Goal: Transaction & Acquisition: Obtain resource

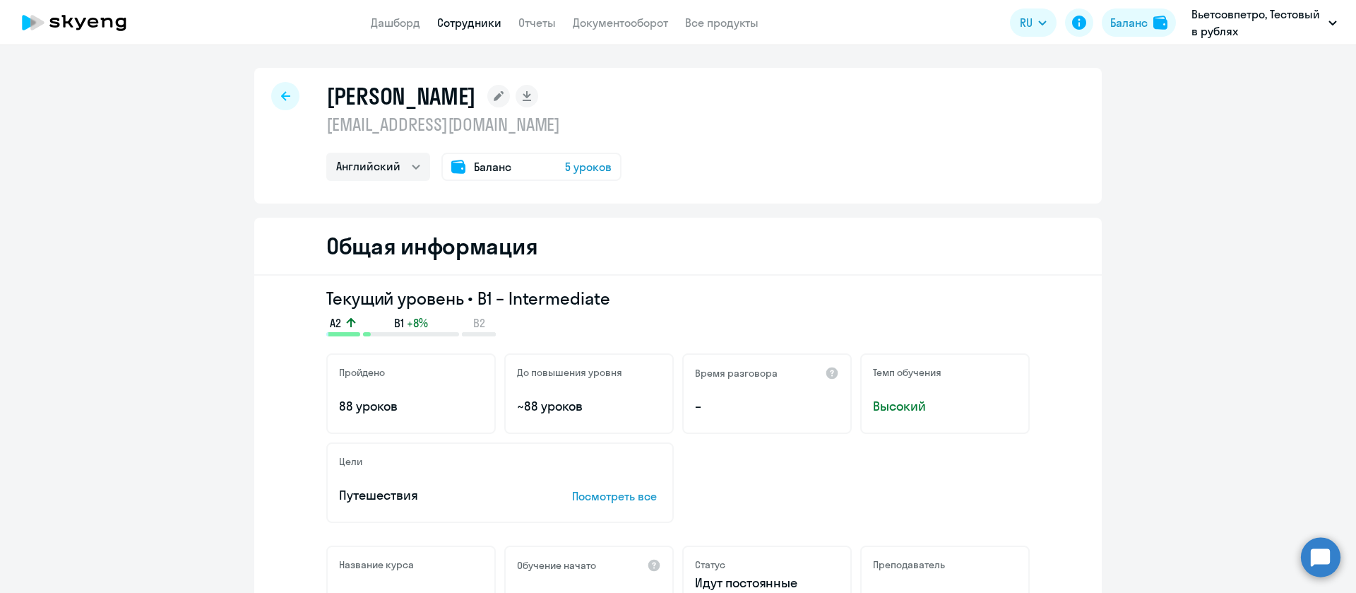
select select "english"
click at [456, 25] on link "Сотрудники" at bounding box center [469, 23] width 64 height 14
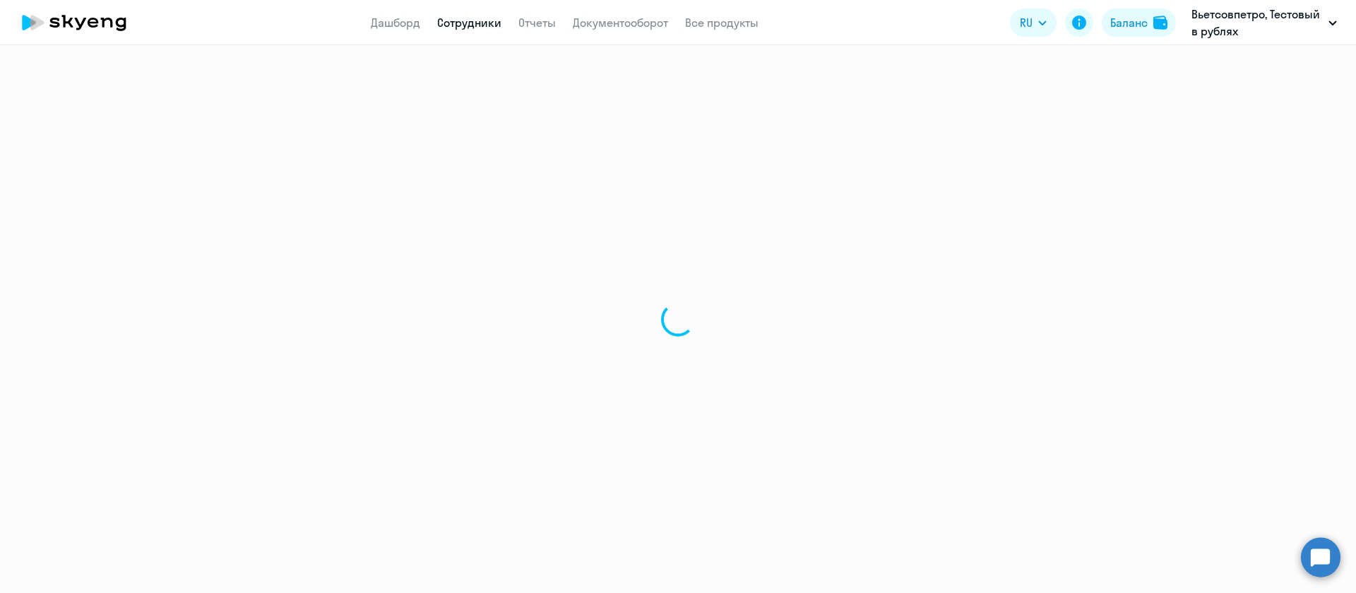
select select "30"
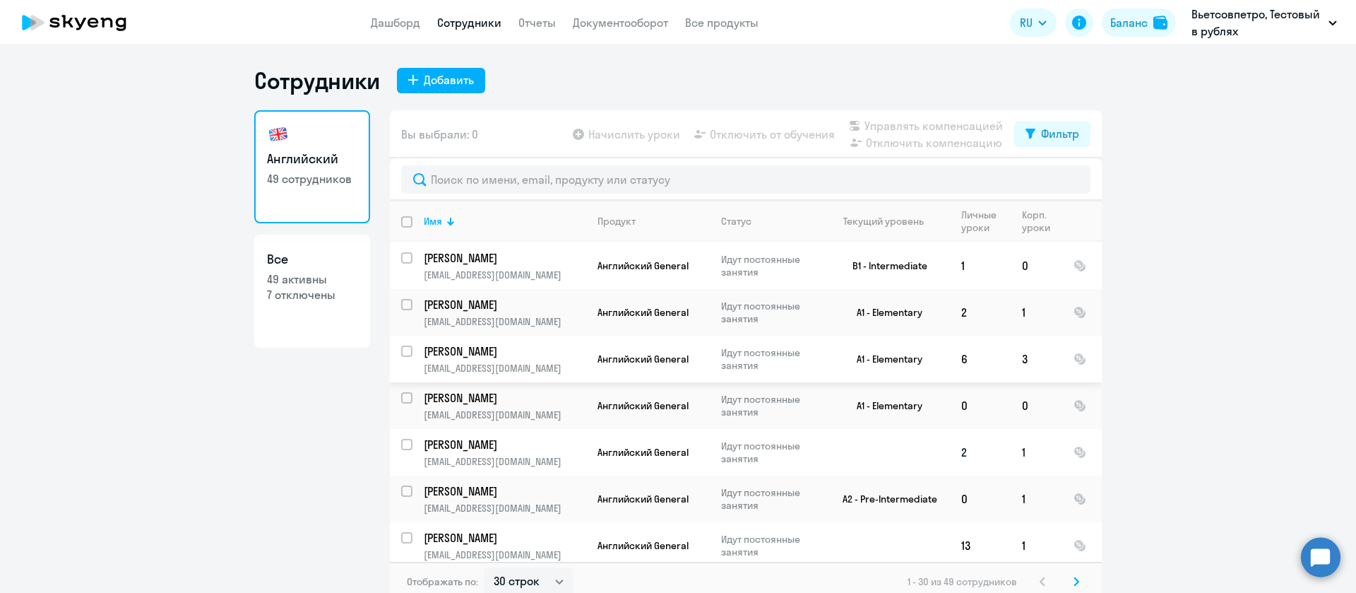
scroll to position [424, 0]
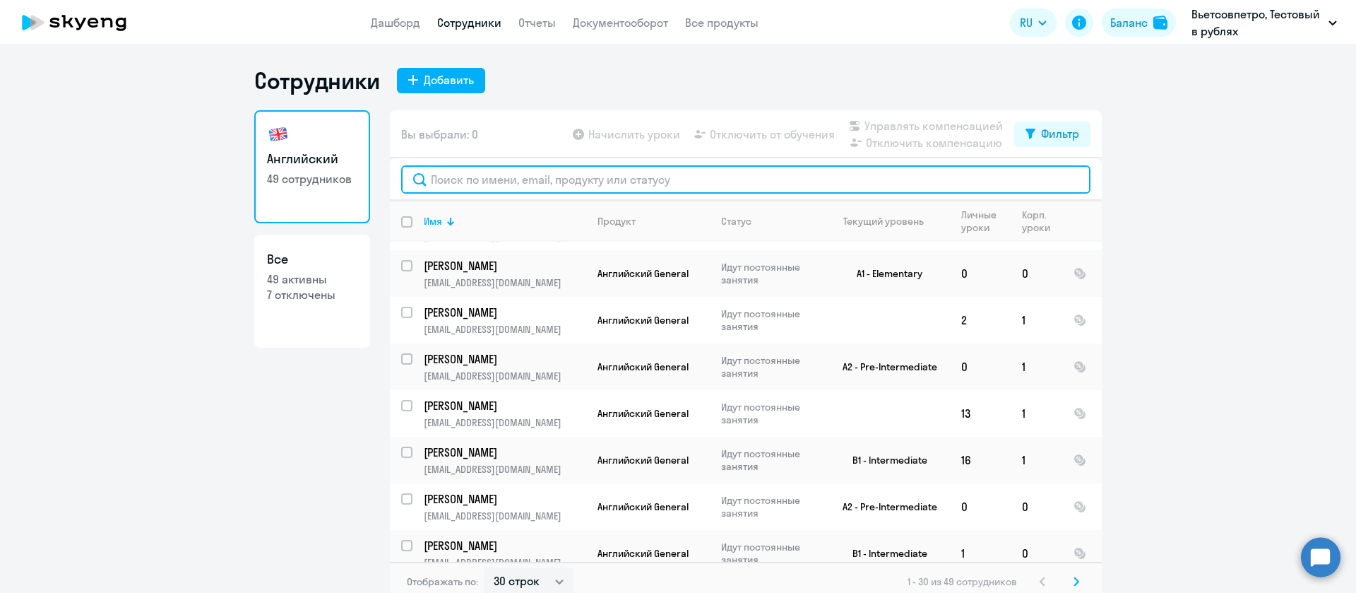
click at [676, 177] on input "text" at bounding box center [745, 179] width 689 height 28
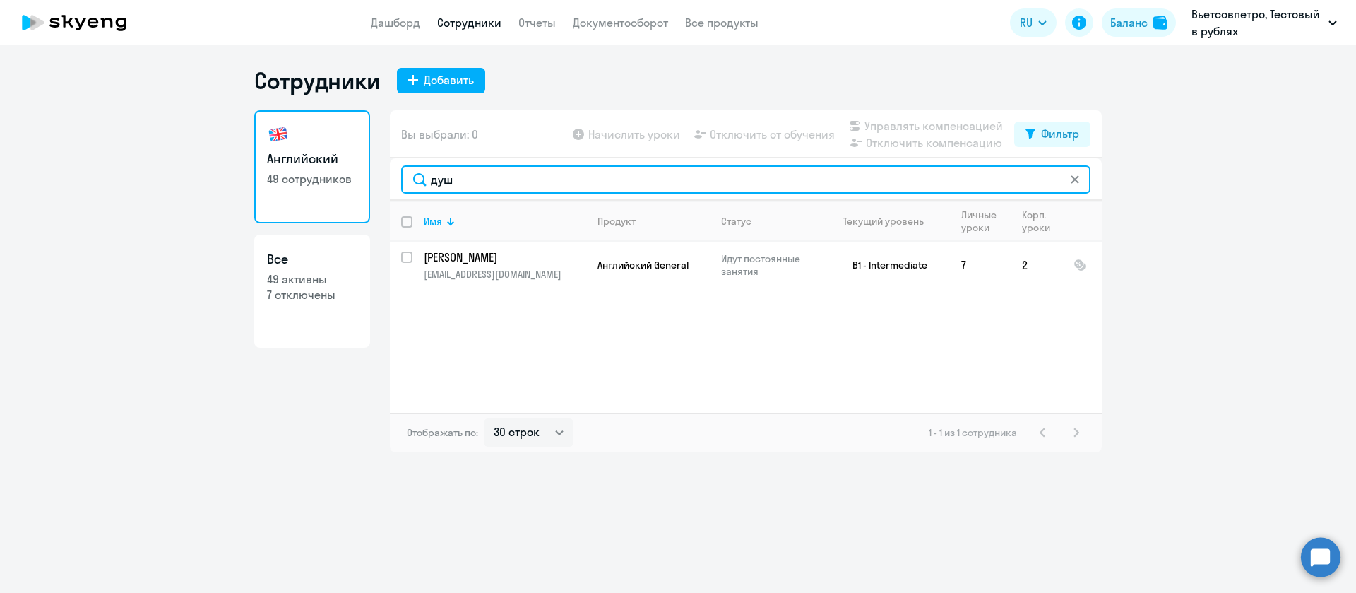
drag, startPoint x: 495, startPoint y: 185, endPoint x: 393, endPoint y: 186, distance: 102.4
click at [393, 186] on div "душ" at bounding box center [746, 179] width 712 height 42
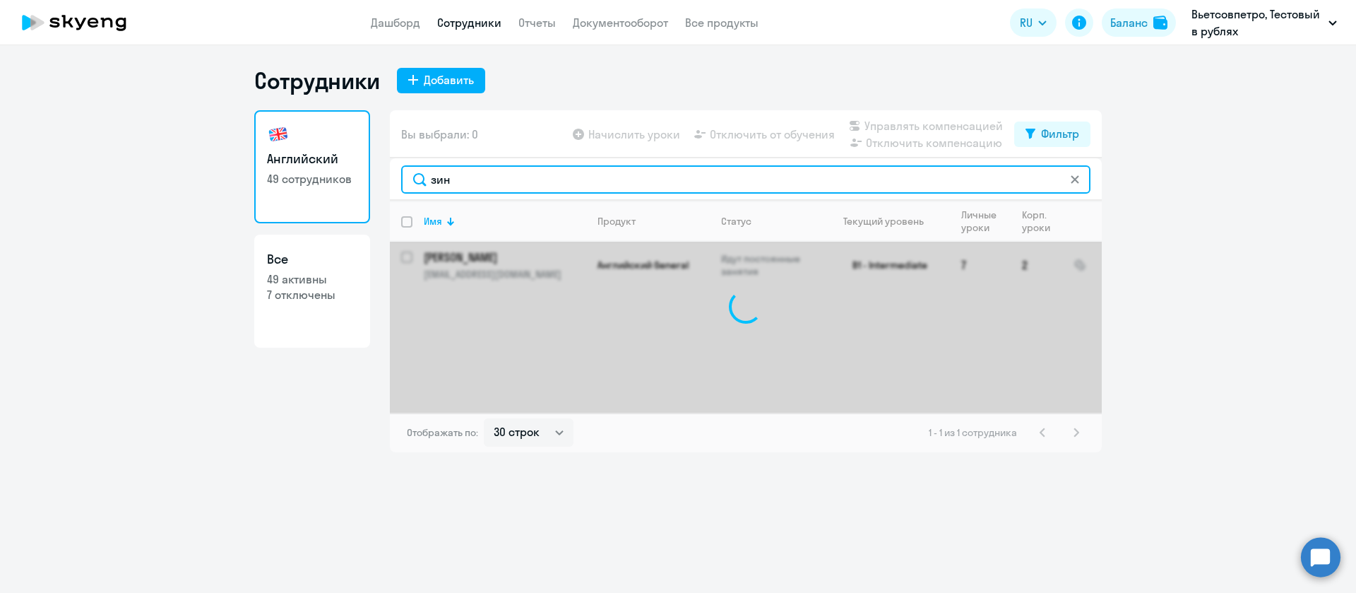
type input "зинн"
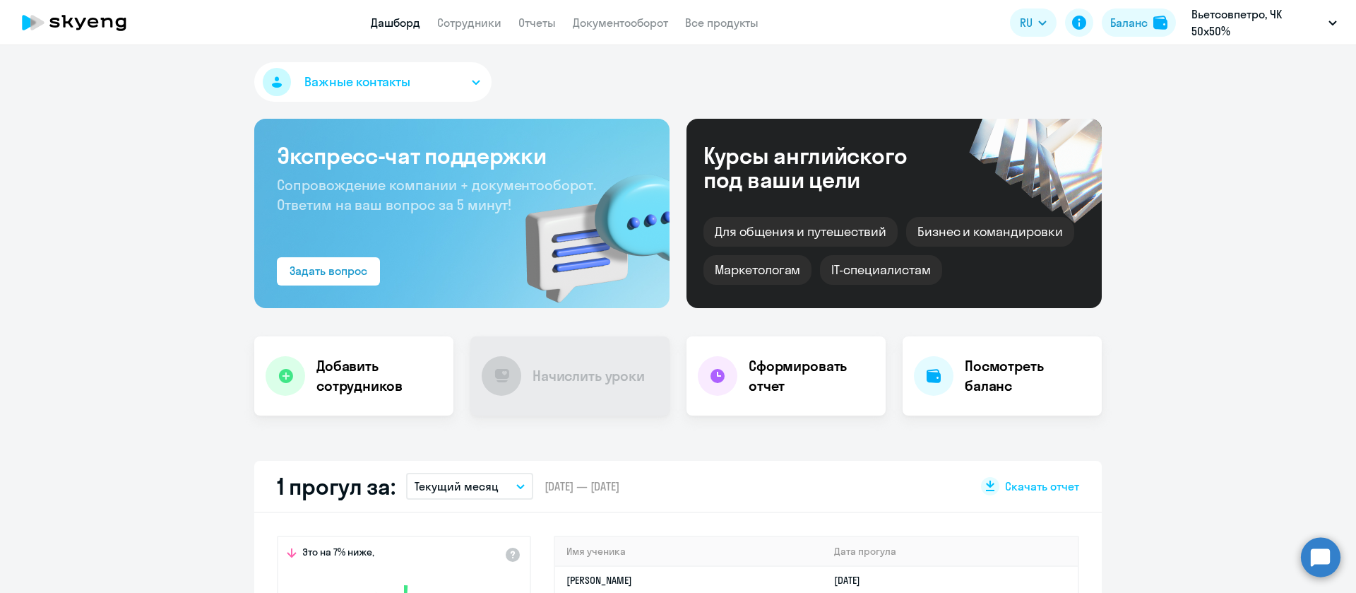
select select "30"
click at [457, 23] on link "Сотрудники" at bounding box center [469, 23] width 64 height 14
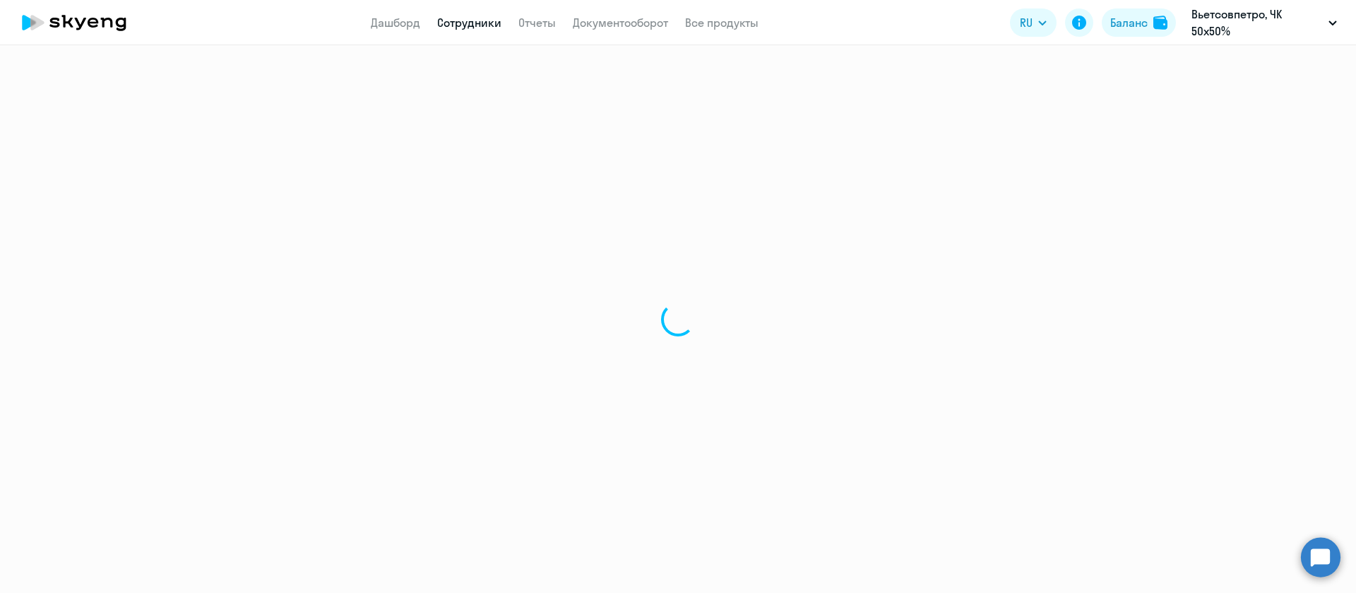
select select "30"
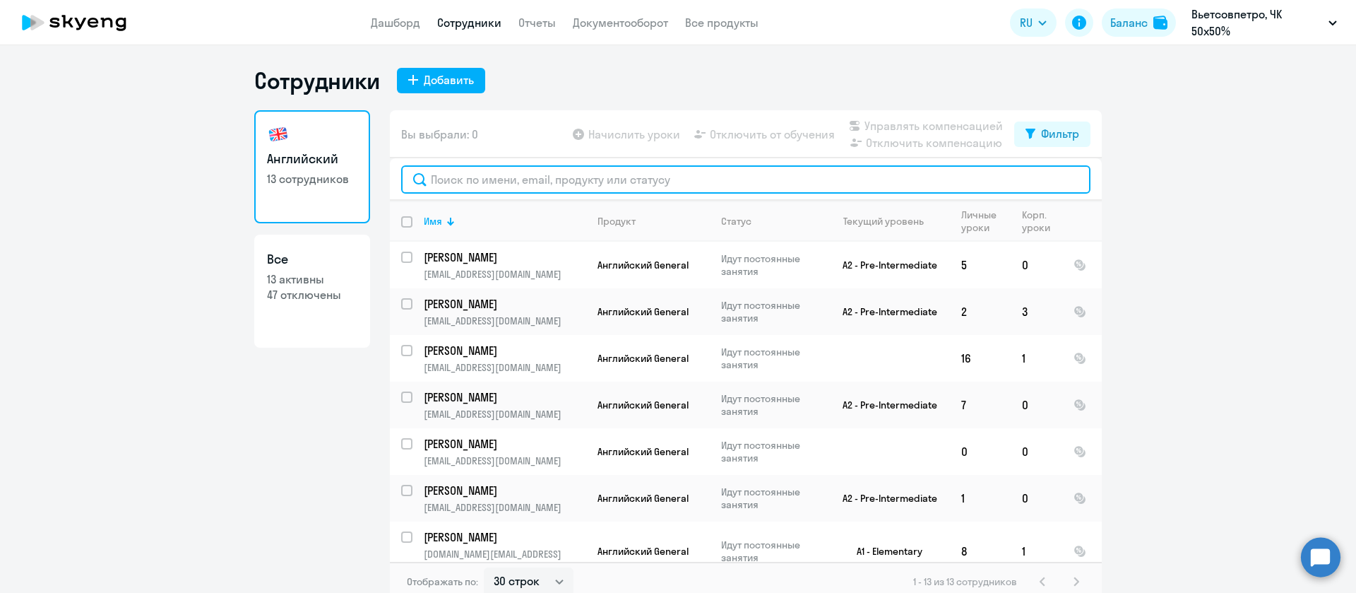
click at [600, 173] on input "text" at bounding box center [745, 179] width 689 height 28
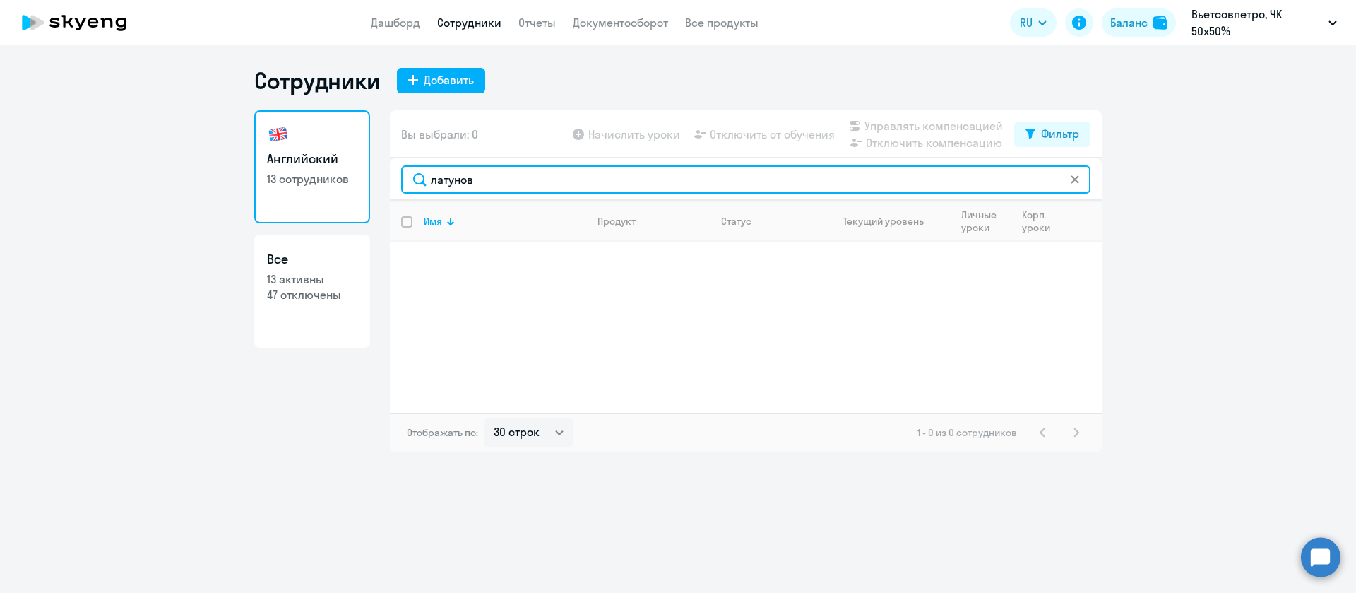
paste input "[PERSON_NAME]"
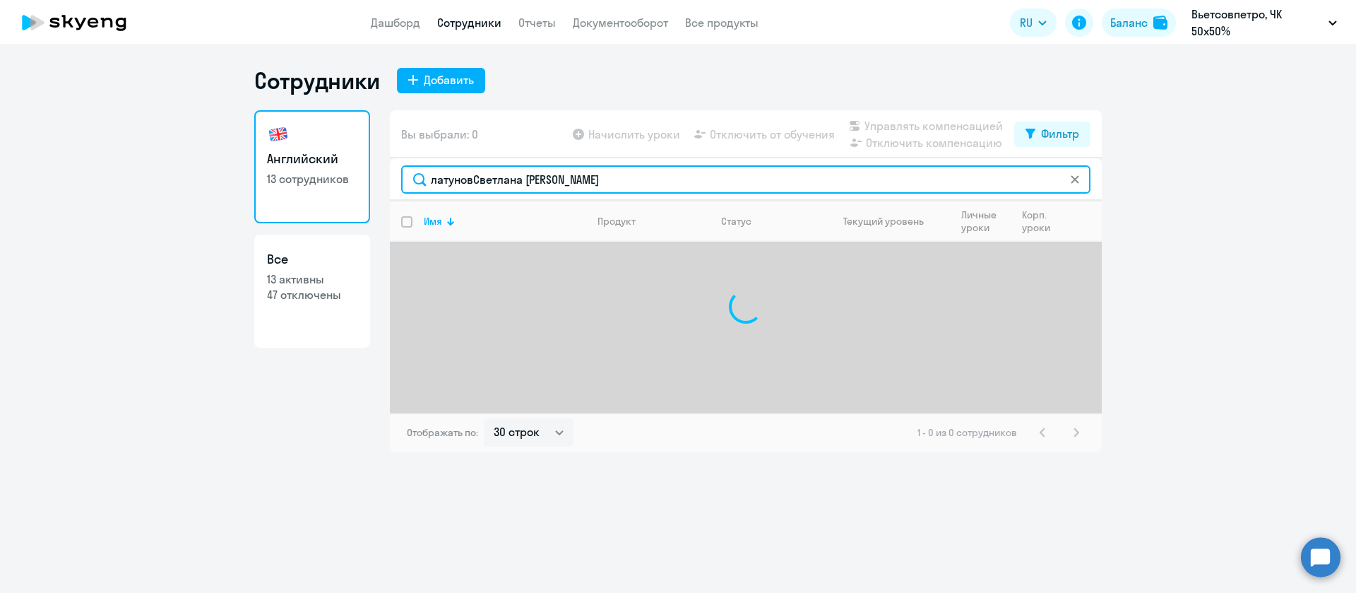
drag, startPoint x: 694, startPoint y: 180, endPoint x: 363, endPoint y: 154, distance: 331.6
click at [362, 155] on div "Английский 13 сотрудников Все 13 активны 47 отключены Вы выбрали: 0 Начислить у…" at bounding box center [678, 281] width 848 height 342
paste input "text"
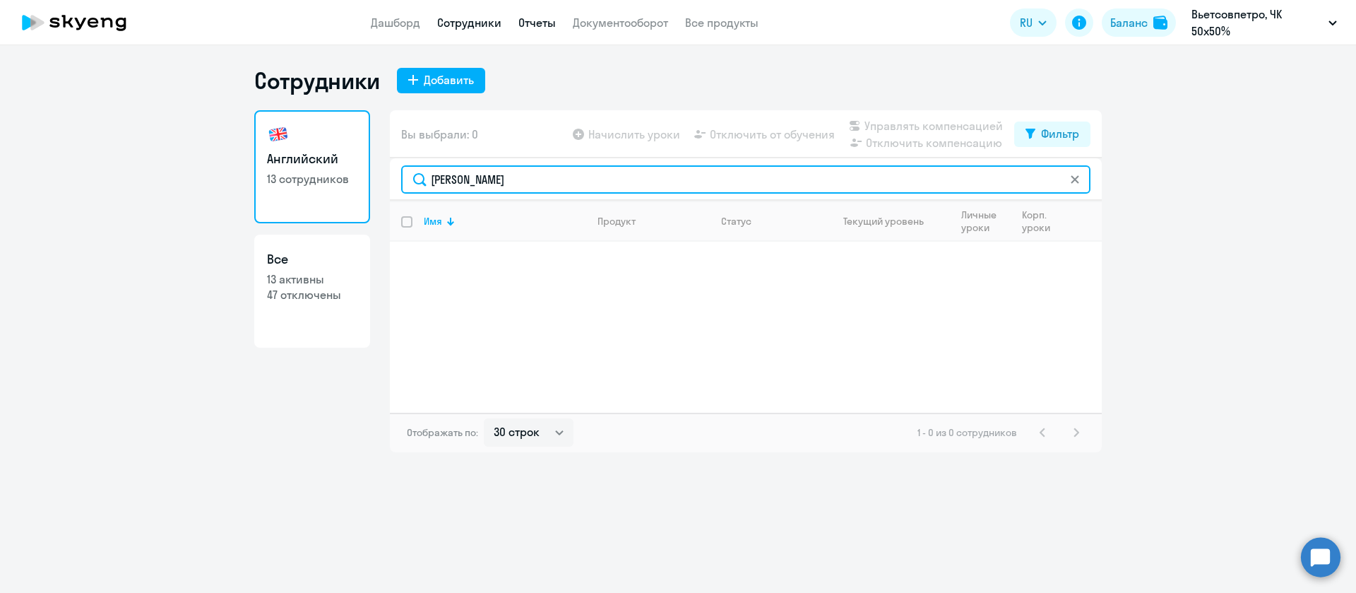
type input "[PERSON_NAME]"
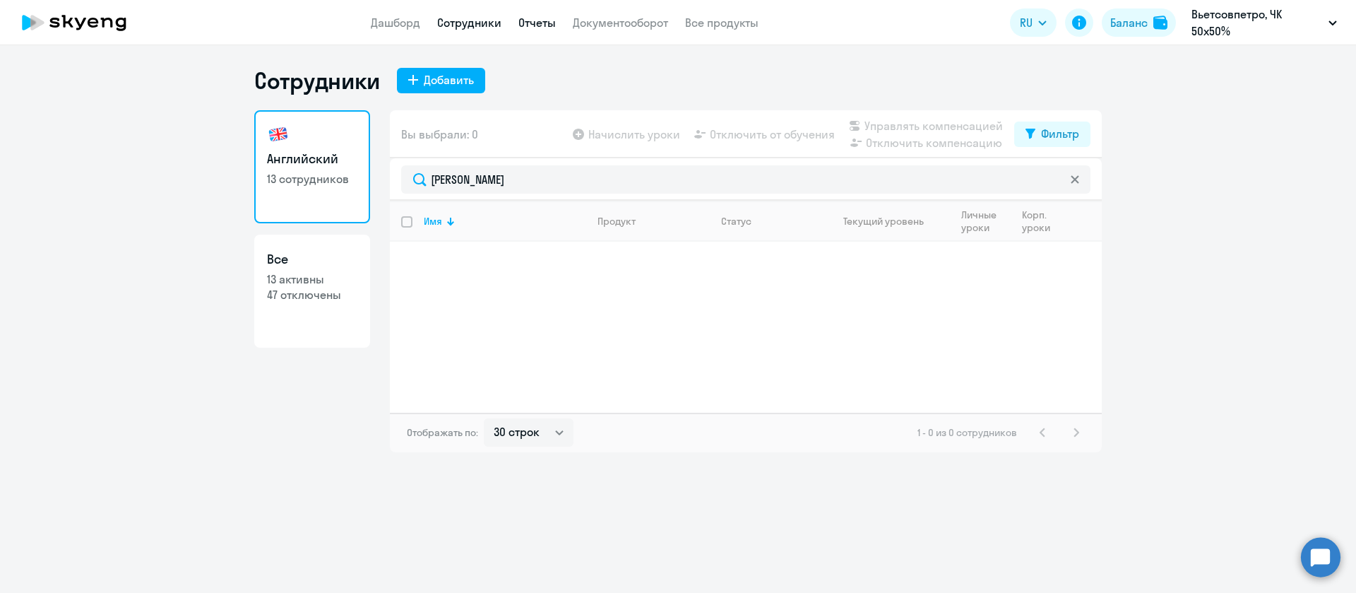
click at [549, 21] on link "Отчеты" at bounding box center [536, 23] width 37 height 14
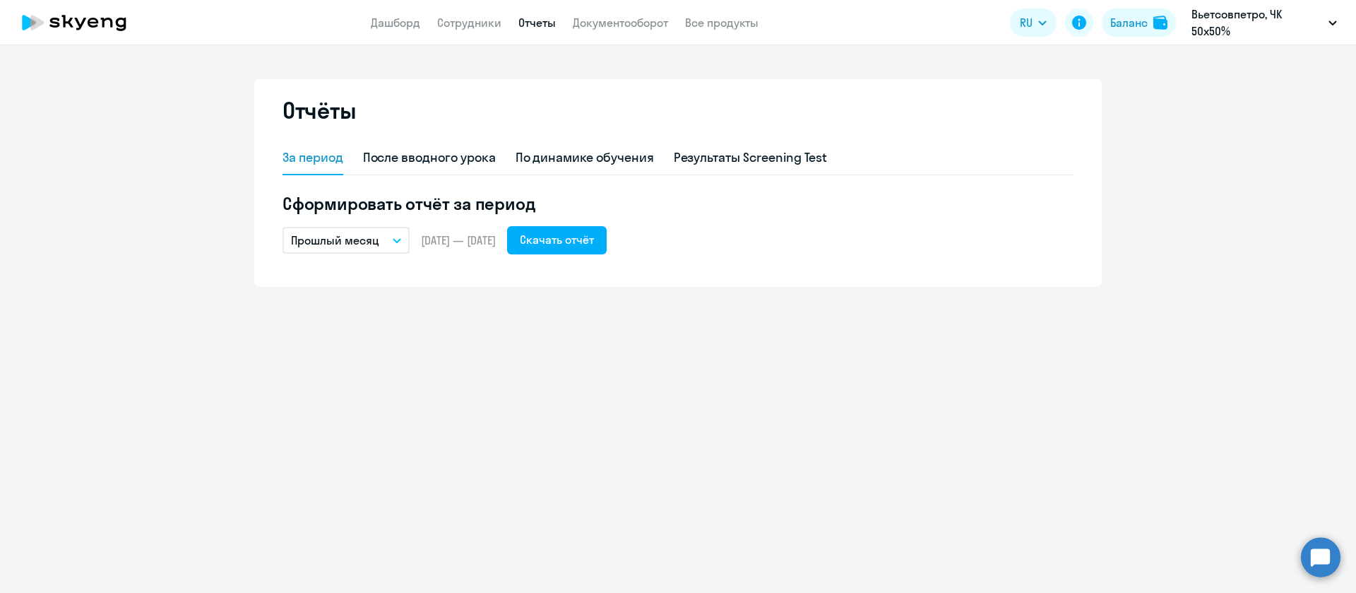
click at [362, 235] on p "Прошлый месяц" at bounding box center [335, 240] width 88 height 17
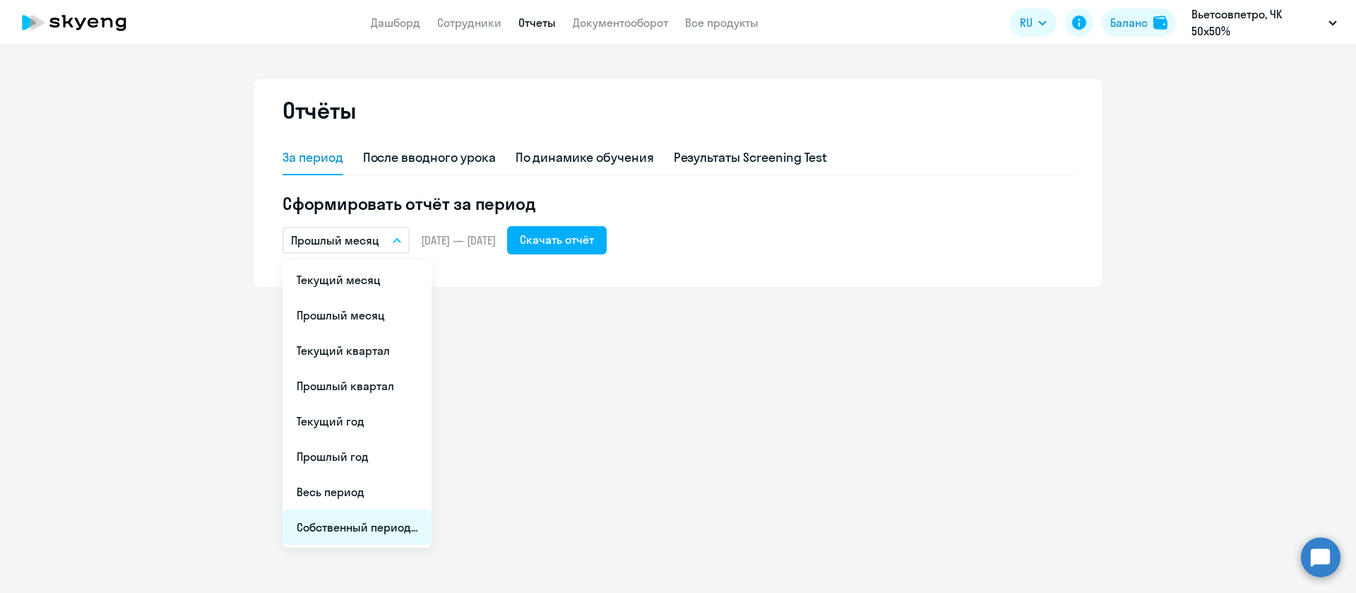
click at [363, 541] on li "Собственный период..." at bounding box center [357, 526] width 149 height 35
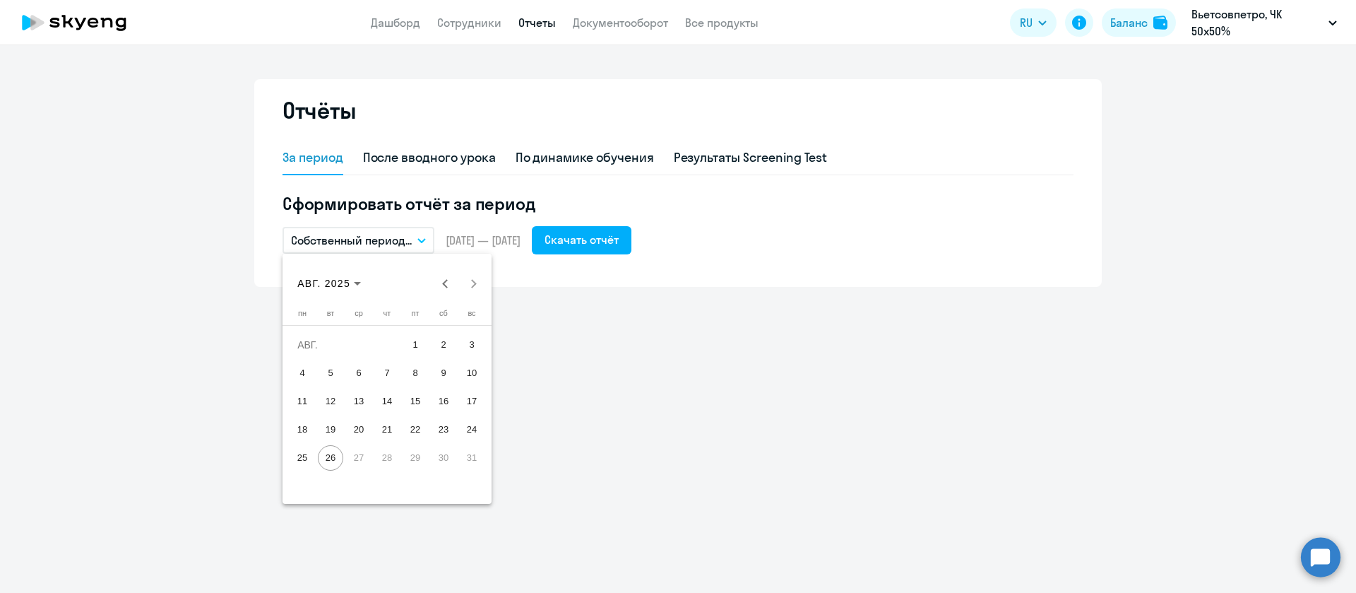
click at [415, 403] on span "15" at bounding box center [415, 401] width 25 height 25
click at [325, 458] on span "26" at bounding box center [330, 457] width 25 height 25
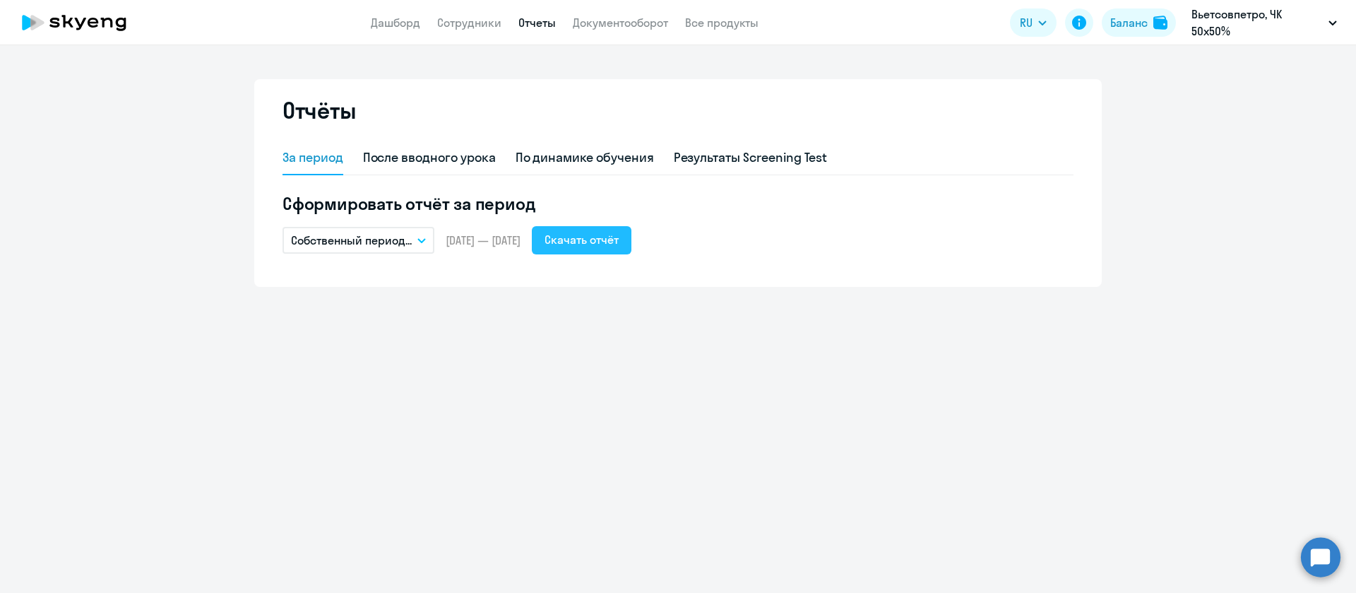
click at [619, 246] on div "Скачать отчёт" at bounding box center [582, 239] width 74 height 17
click at [479, 16] on link "Сотрудники" at bounding box center [469, 23] width 64 height 14
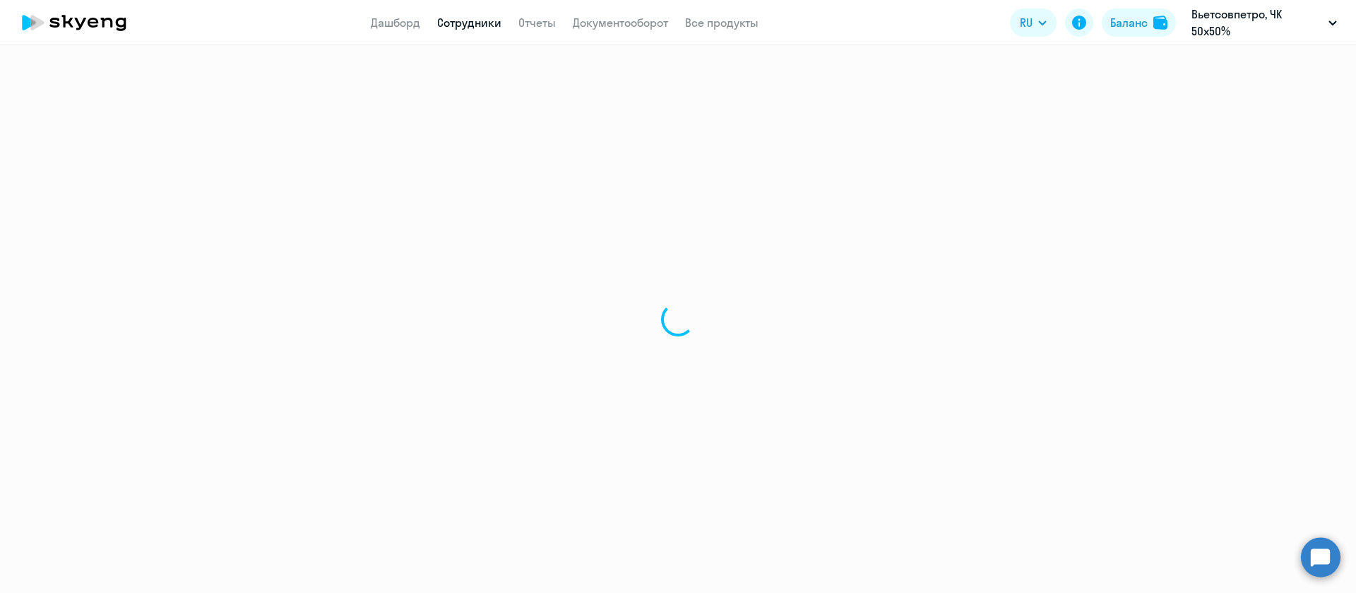
select select "30"
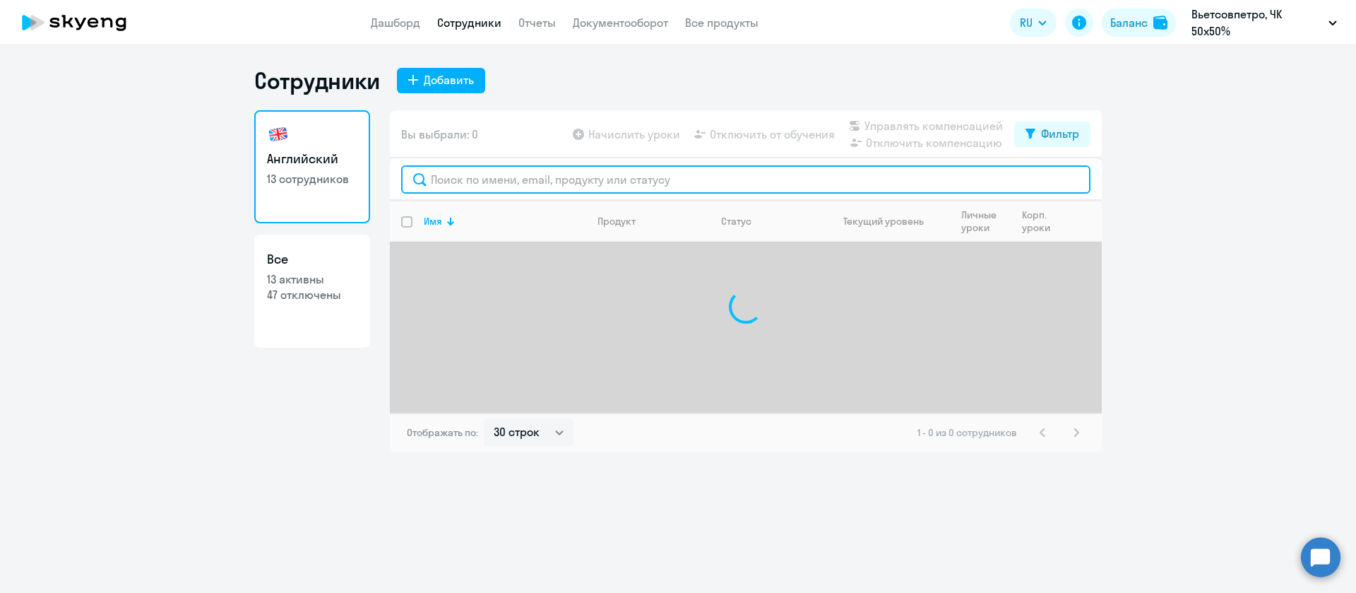
click at [593, 177] on input "text" at bounding box center [745, 179] width 689 height 28
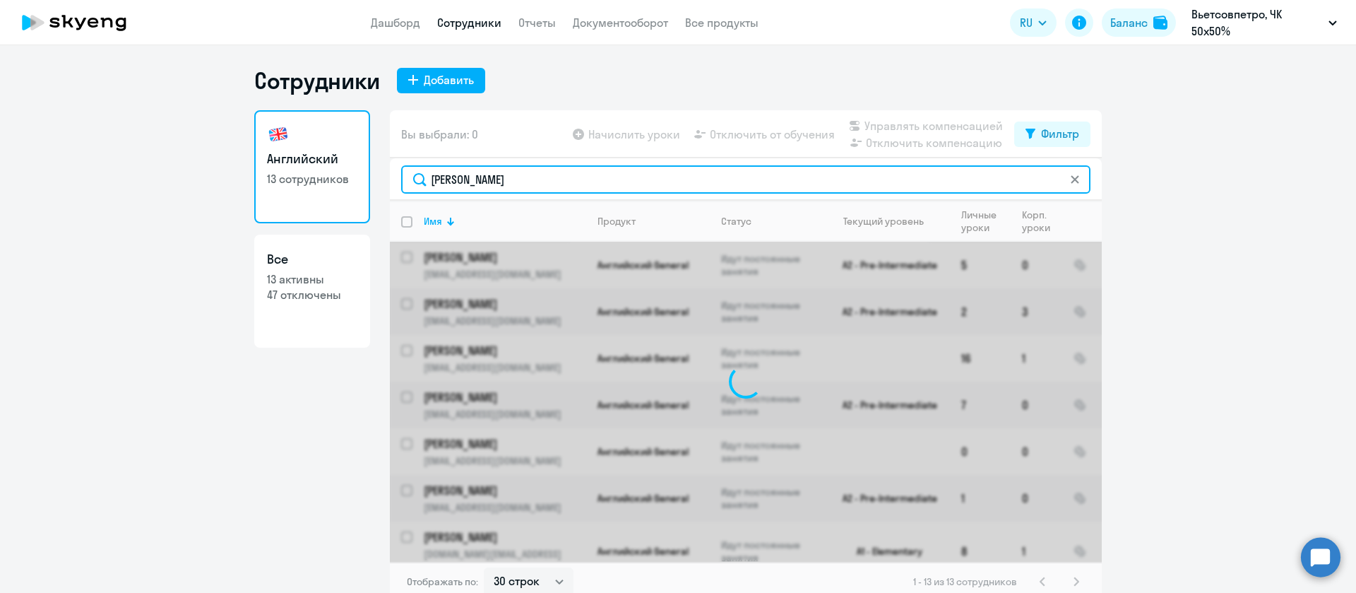
type input "[PERSON_NAME]"
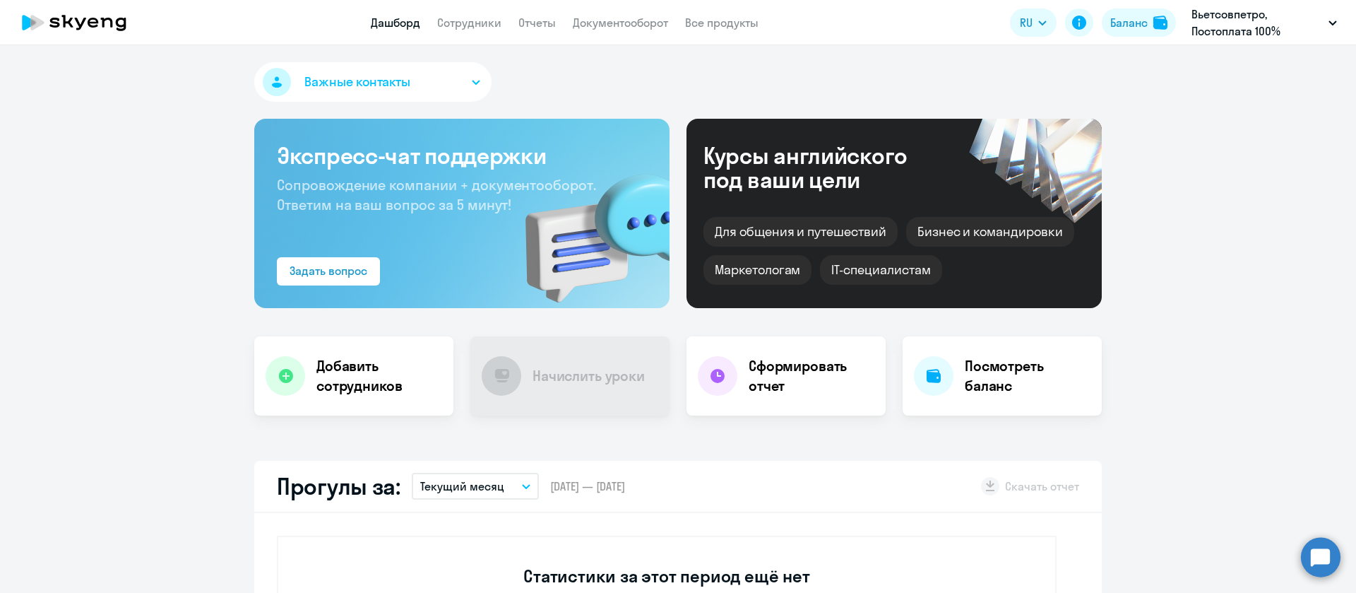
select select "30"
click at [472, 20] on link "Сотрудники" at bounding box center [469, 23] width 64 height 14
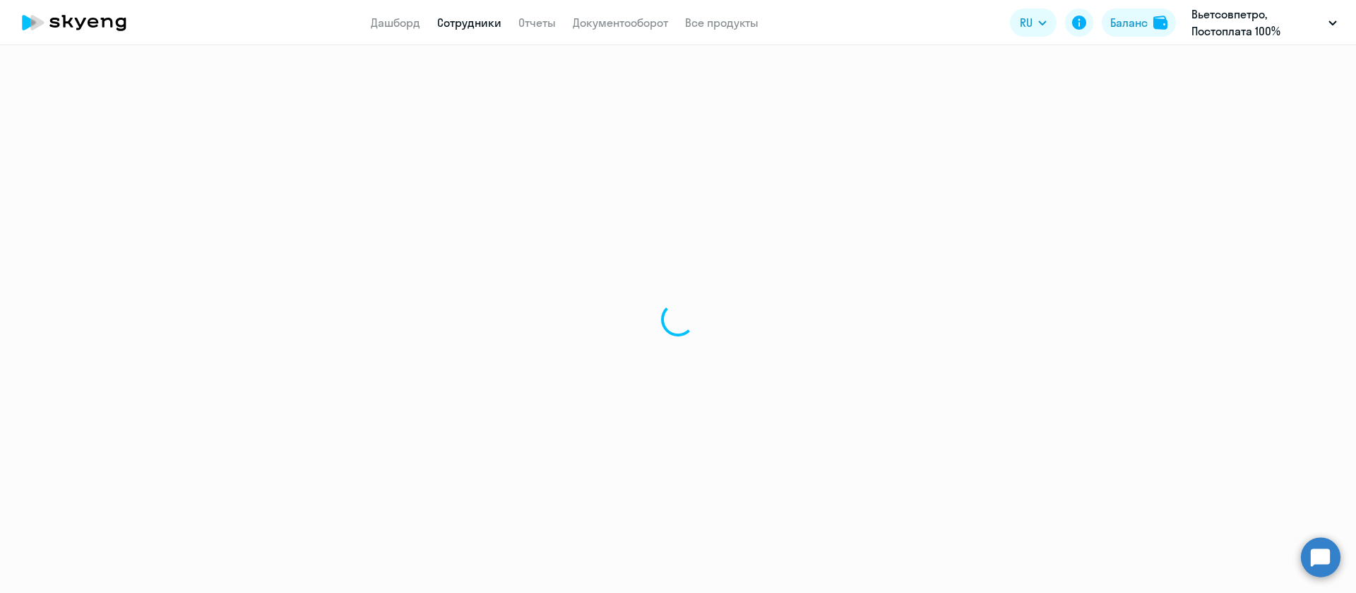
select select "30"
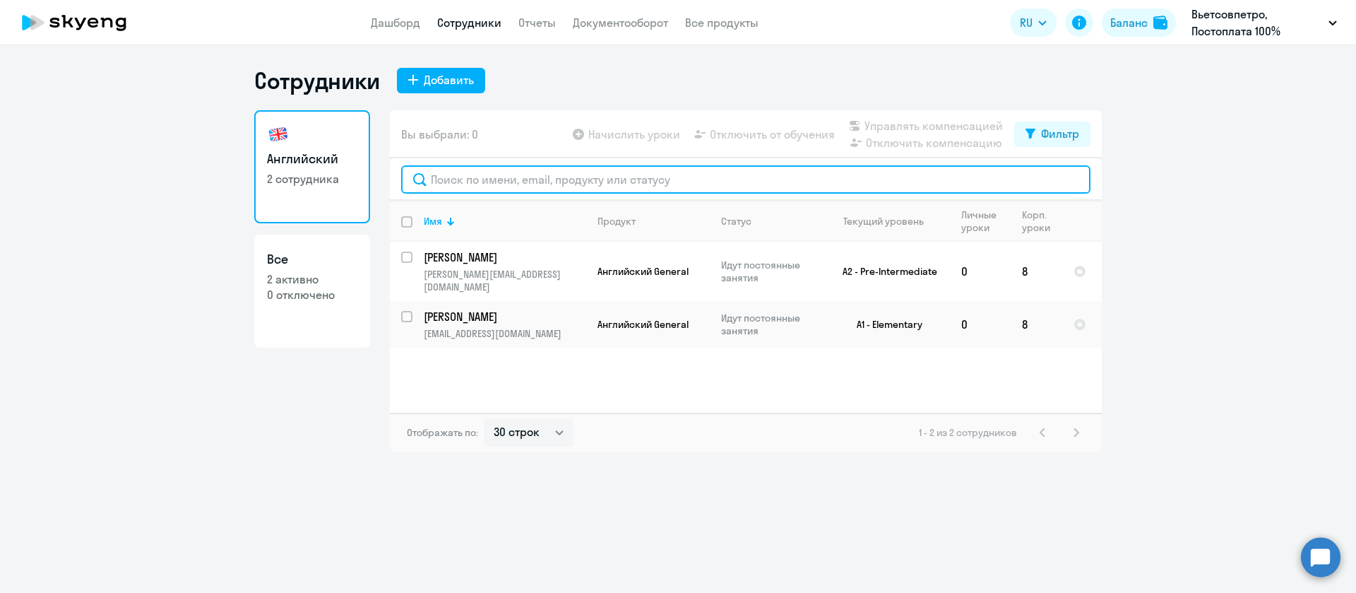
click at [569, 173] on input "text" at bounding box center [745, 179] width 689 height 28
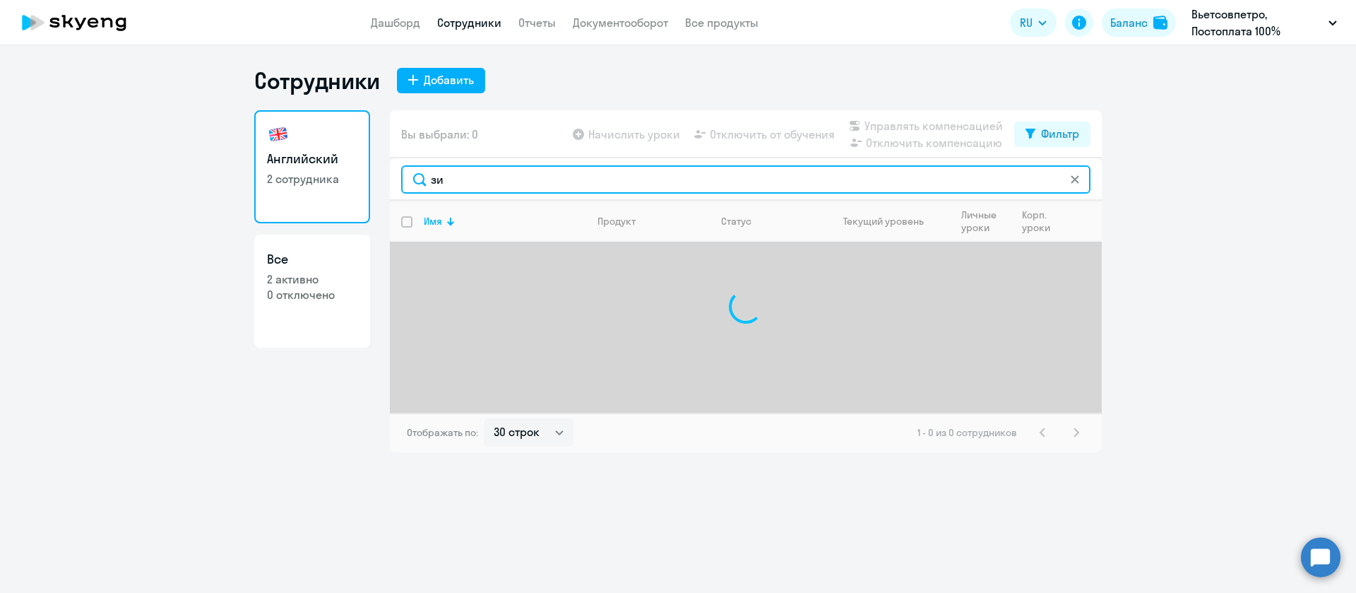
type input "з"
type input "[PERSON_NAME]"
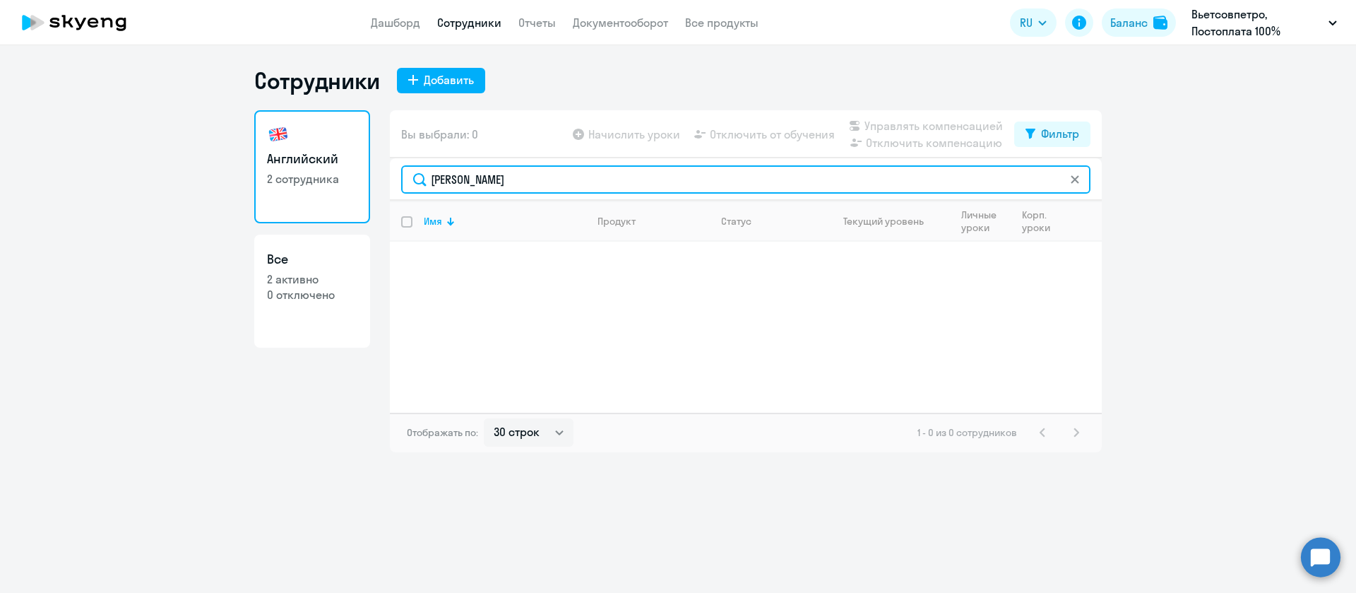
drag, startPoint x: 564, startPoint y: 173, endPoint x: 320, endPoint y: 170, distance: 244.4
click at [317, 166] on div "Английский 2 сотрудника Все 2 активно 0 отключено Вы выбрали: 0 Начислить уроки…" at bounding box center [678, 281] width 848 height 342
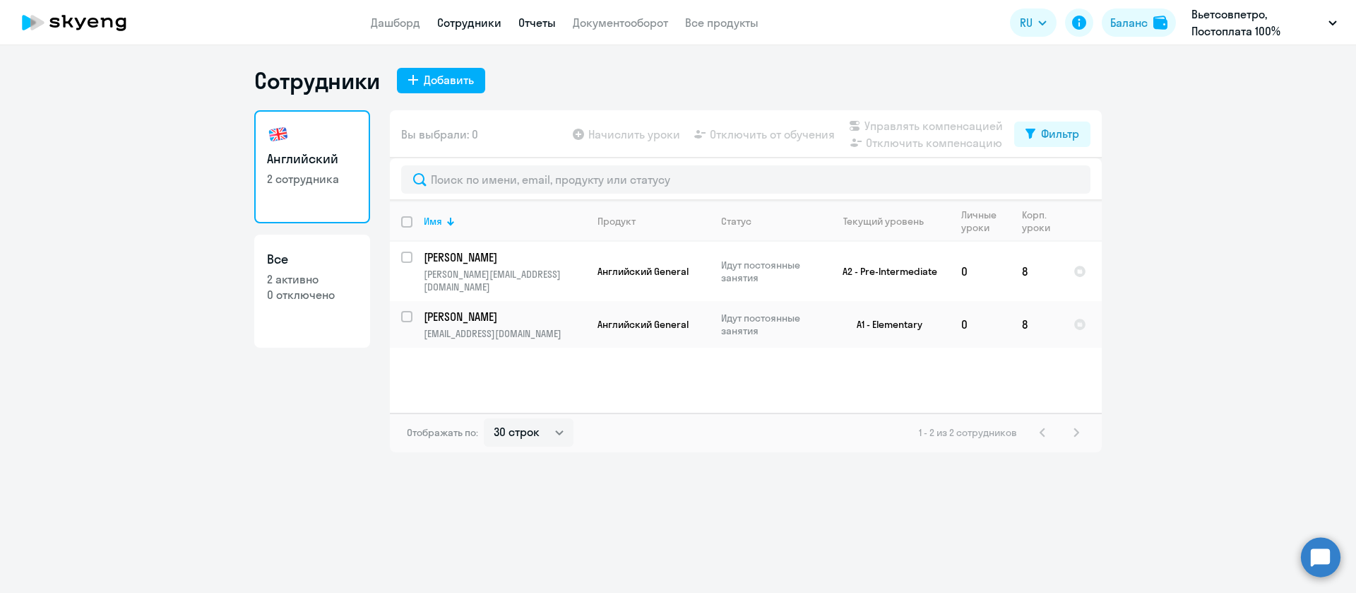
click at [538, 26] on link "Отчеты" at bounding box center [536, 23] width 37 height 14
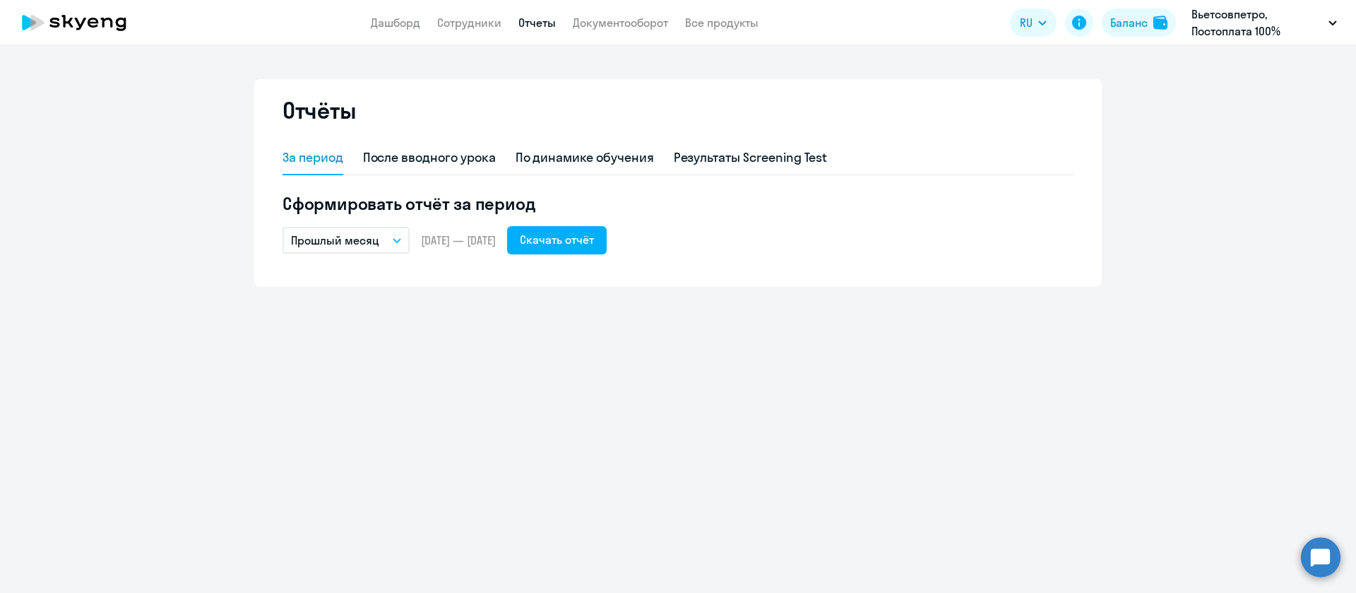
click at [393, 242] on button "Прошлый месяц" at bounding box center [346, 240] width 127 height 27
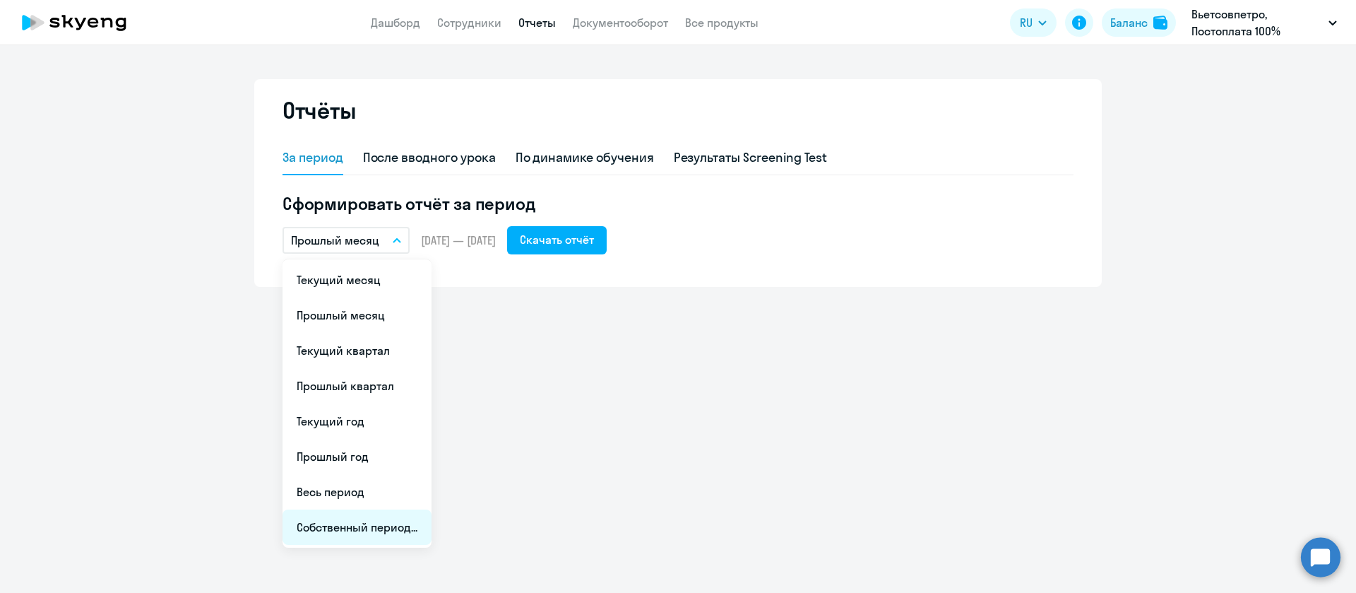
click at [360, 526] on li "Собственный период..." at bounding box center [357, 526] width 149 height 35
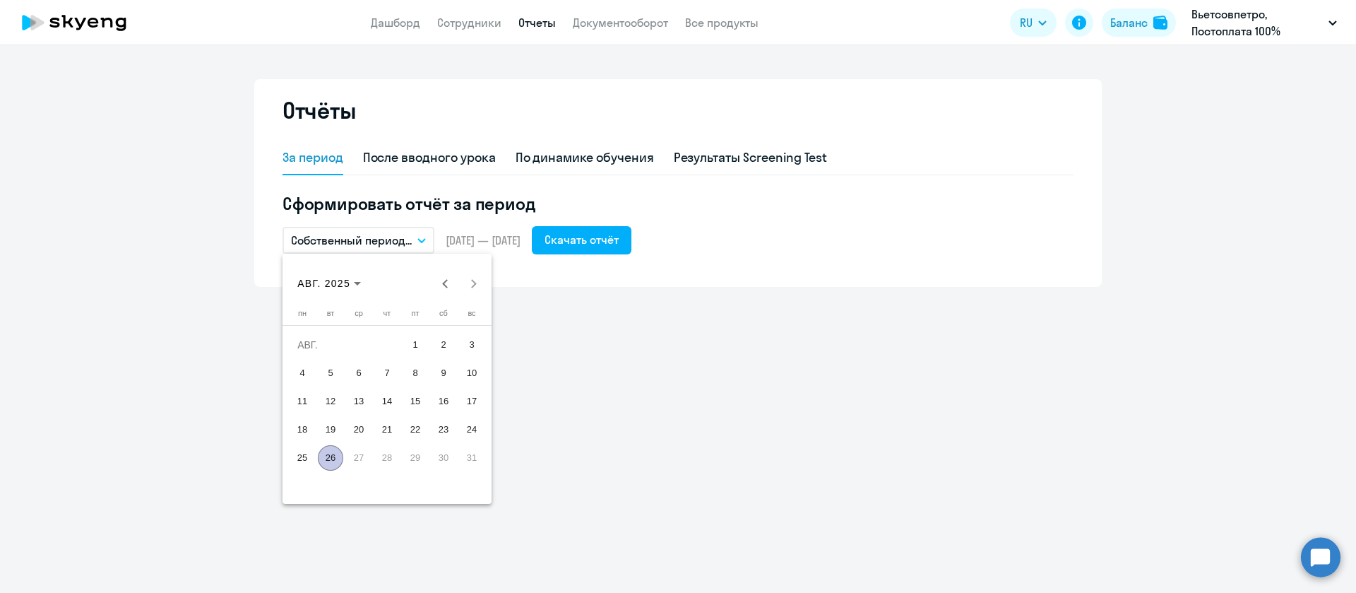
click at [412, 395] on span "15" at bounding box center [415, 401] width 25 height 25
click at [337, 461] on span "26" at bounding box center [330, 457] width 25 height 25
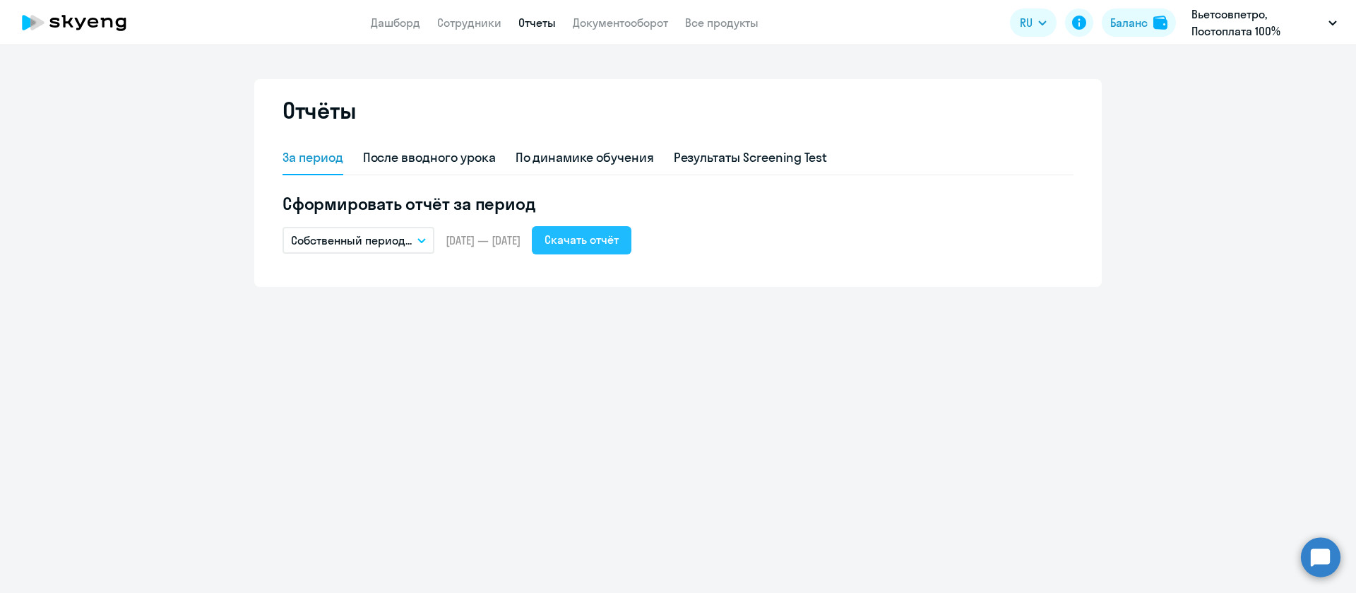
click at [619, 239] on div "Скачать отчёт" at bounding box center [582, 239] width 74 height 17
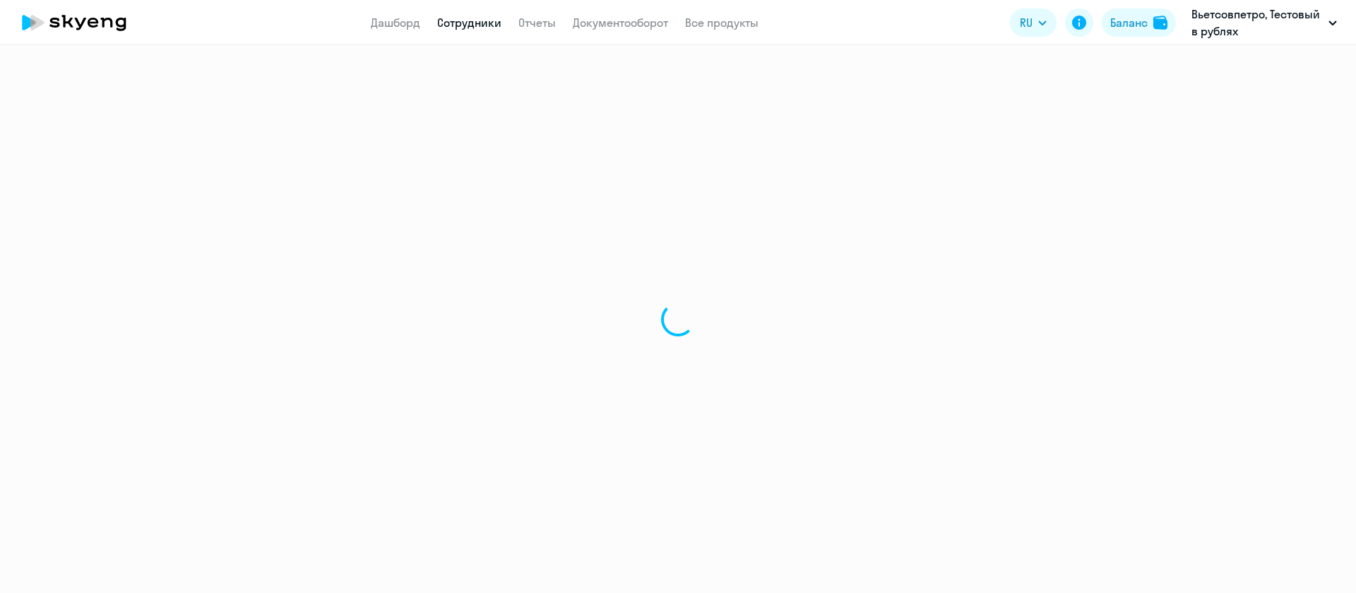
select select "30"
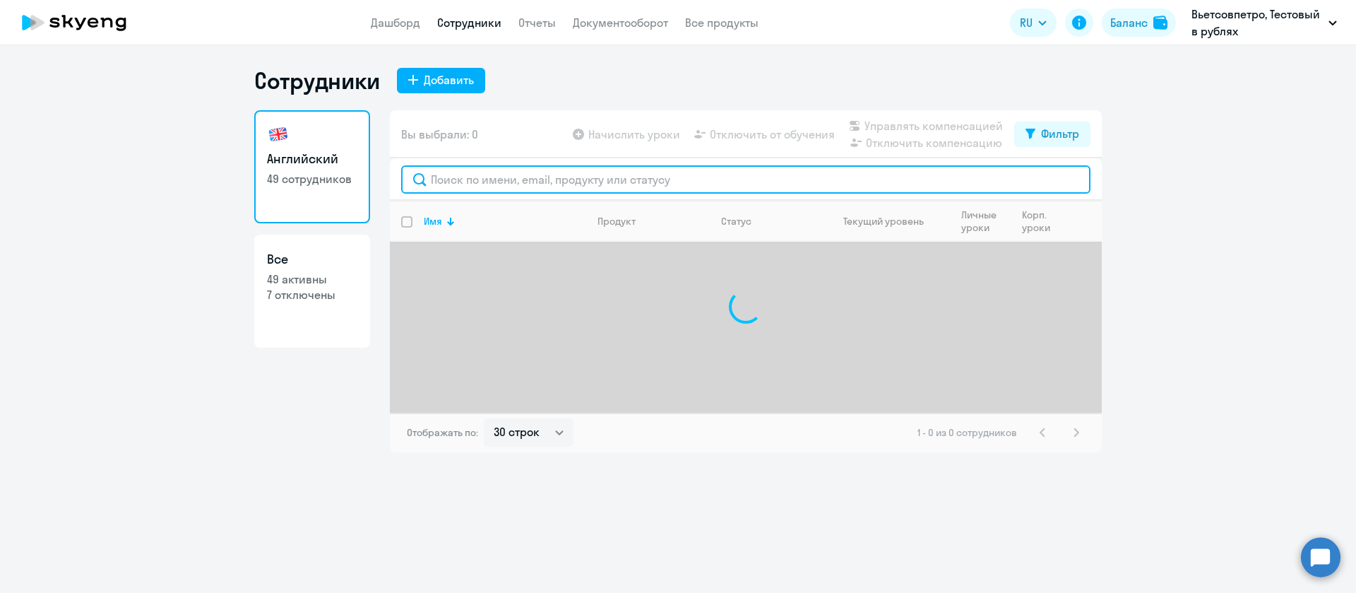
click at [476, 172] on input "text" at bounding box center [745, 179] width 689 height 28
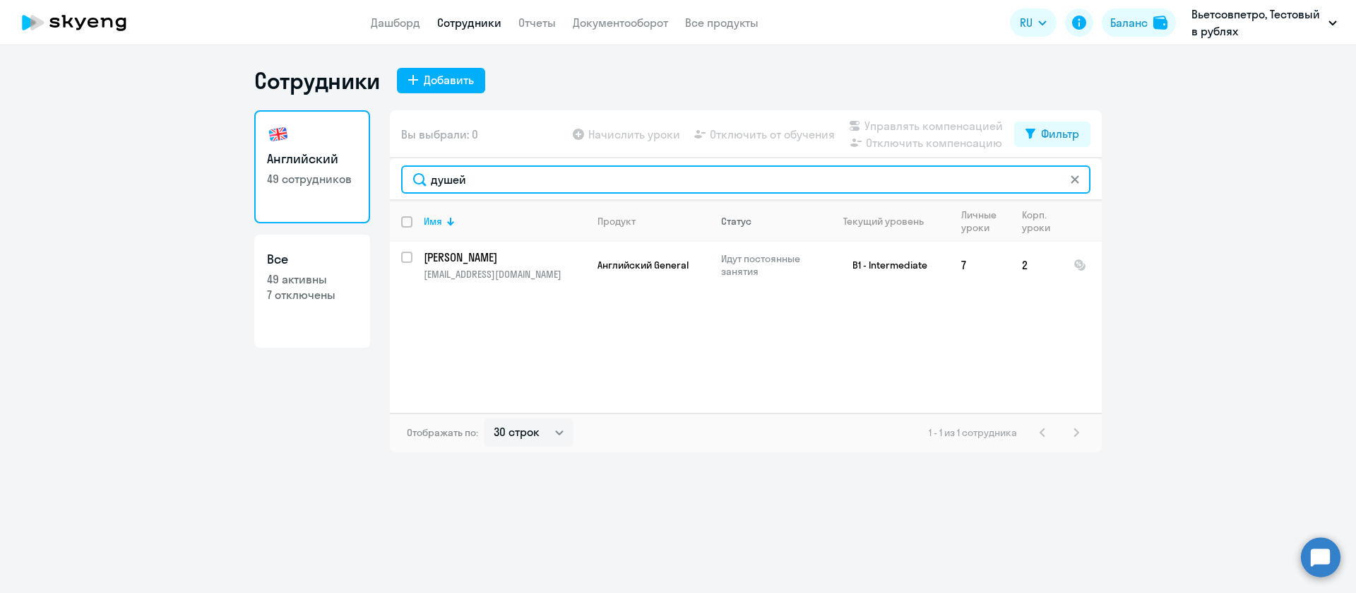
type input "душей"
